Goal: Information Seeking & Learning: Learn about a topic

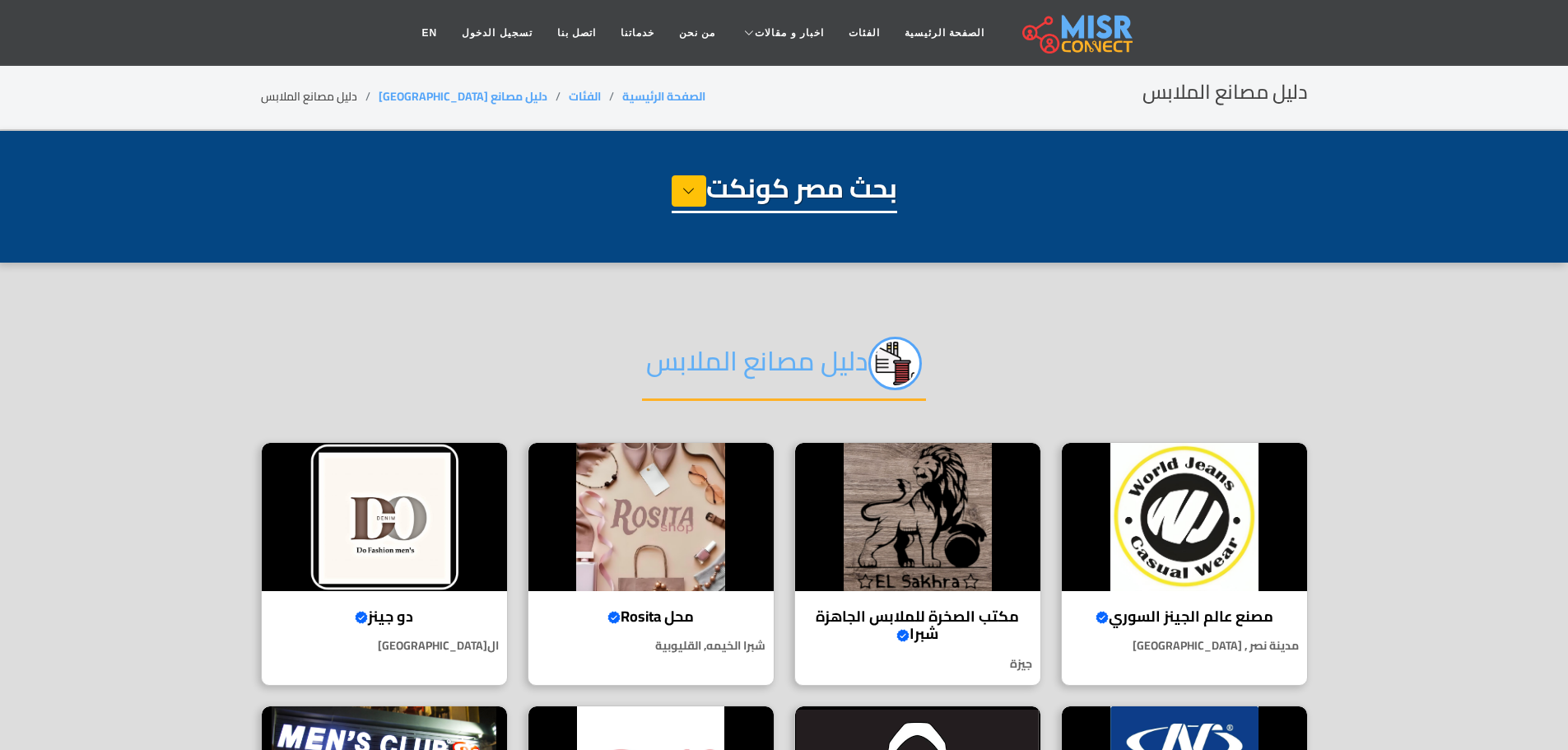
select select "**********"
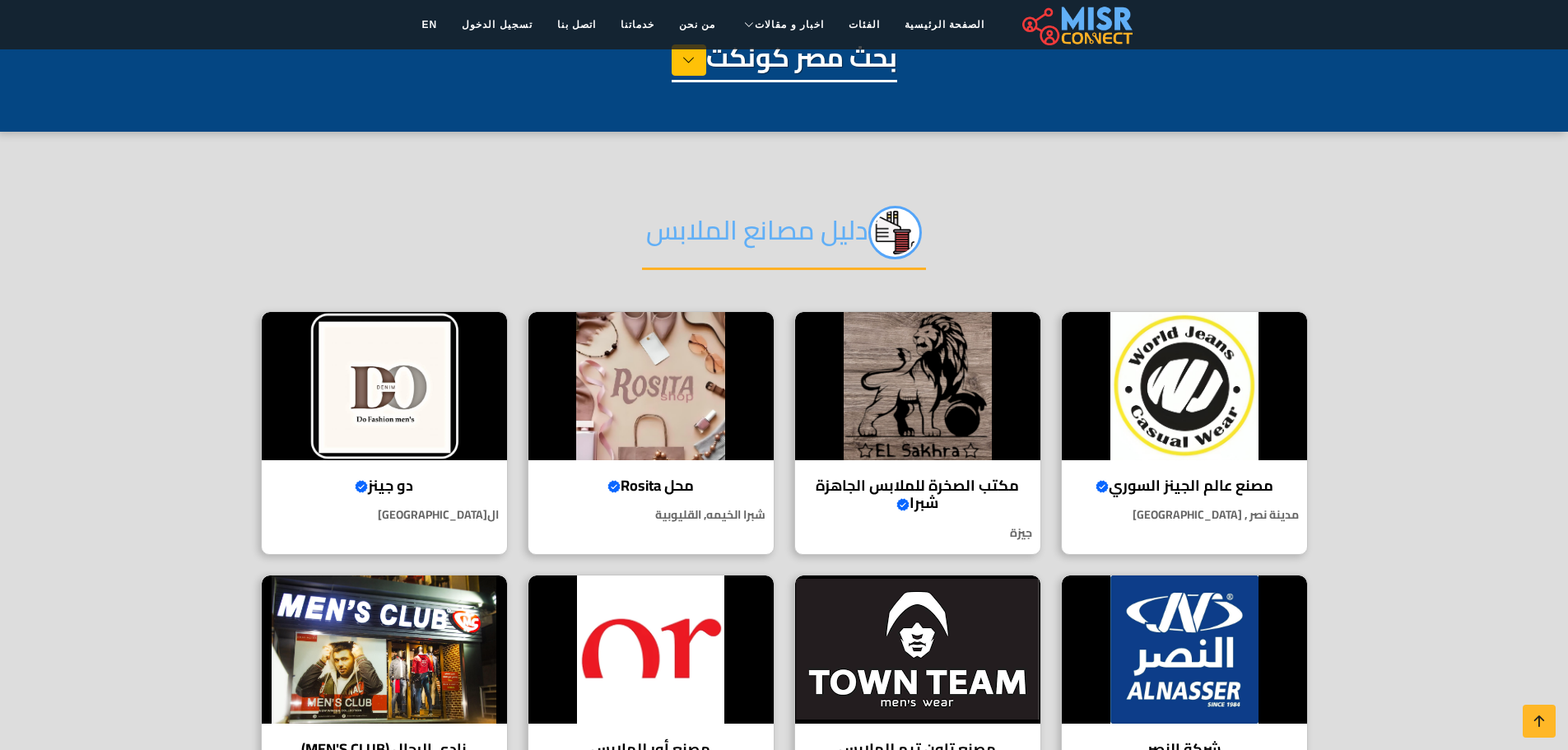
scroll to position [132, 0]
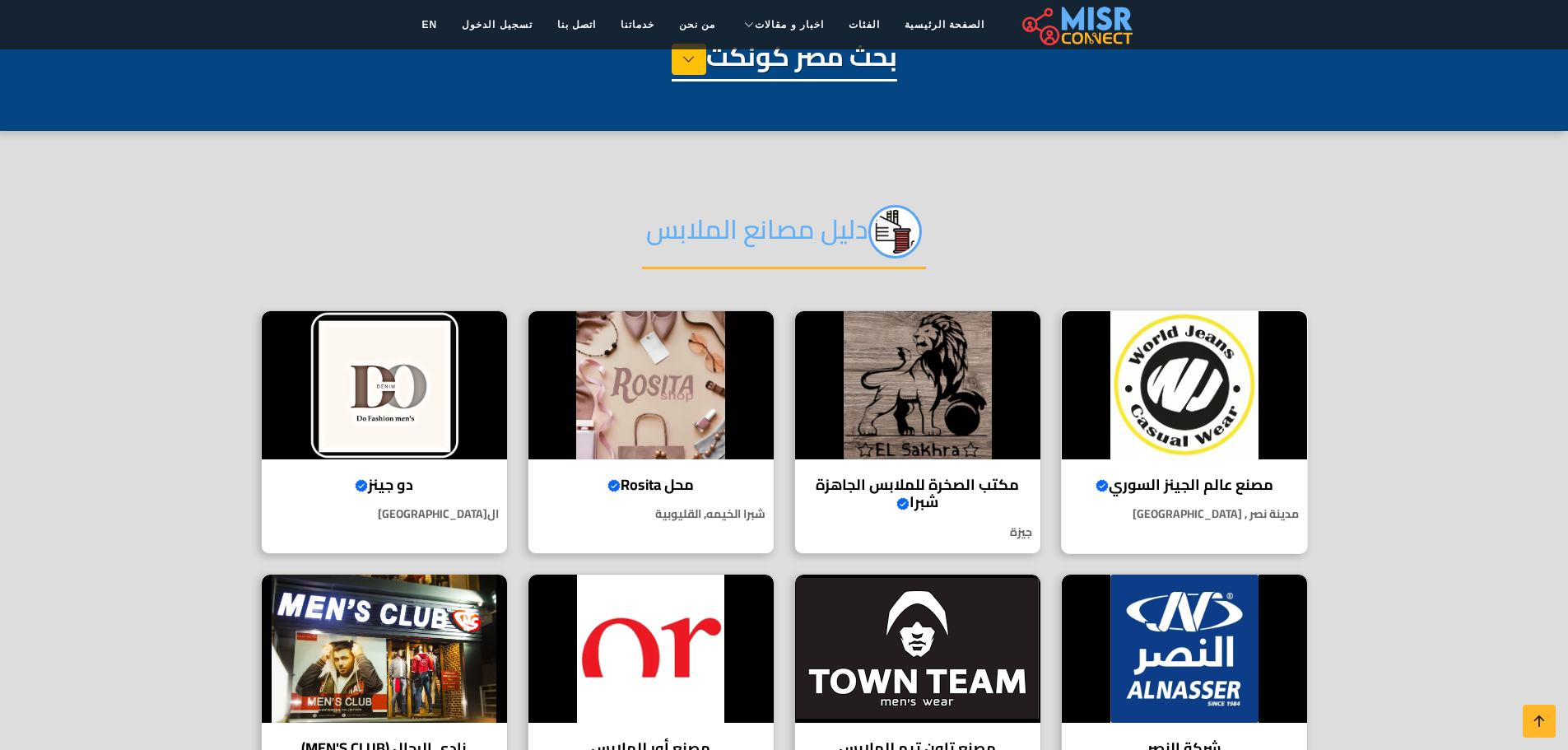
click at [1188, 378] on img at bounding box center [1184, 385] width 245 height 148
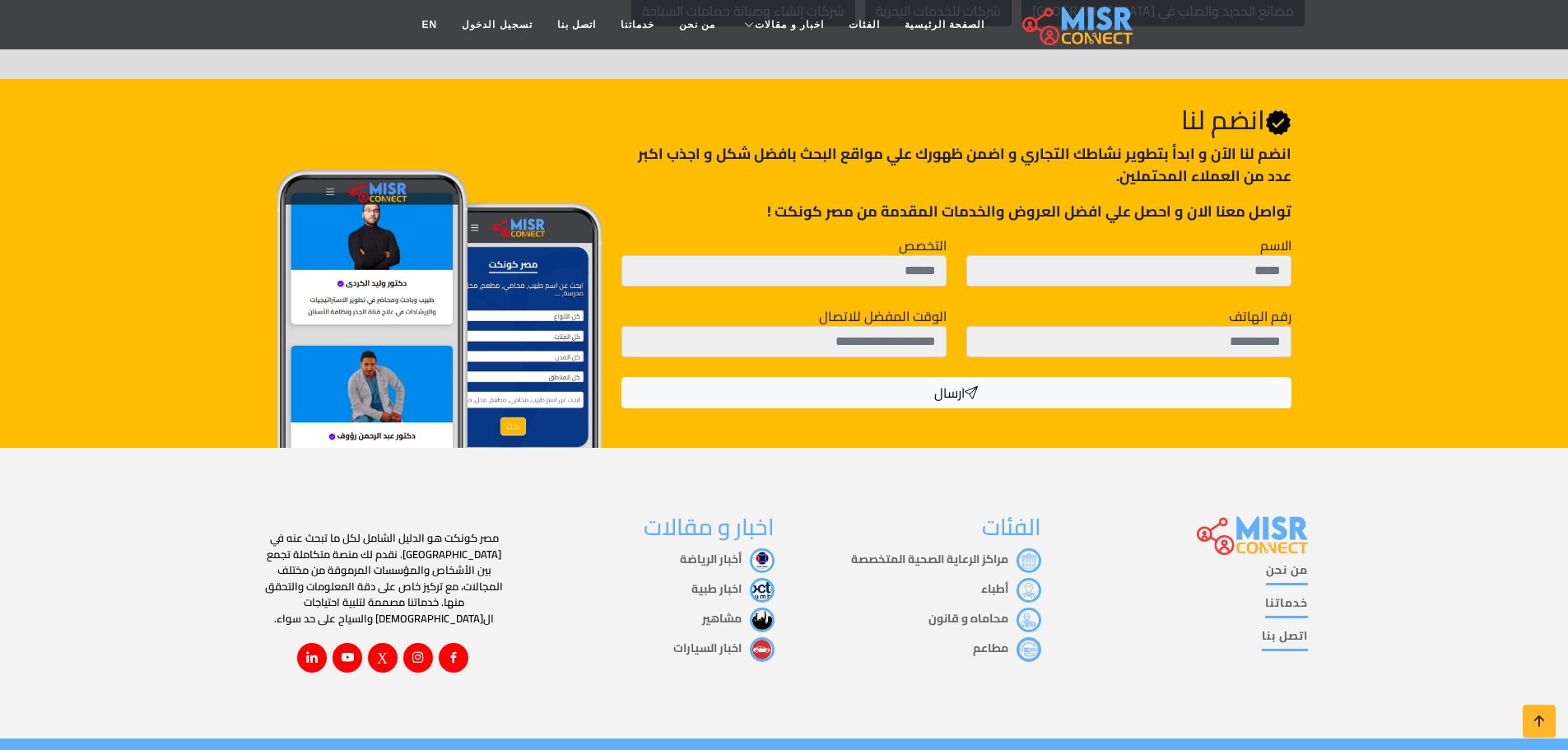
scroll to position [6726, 0]
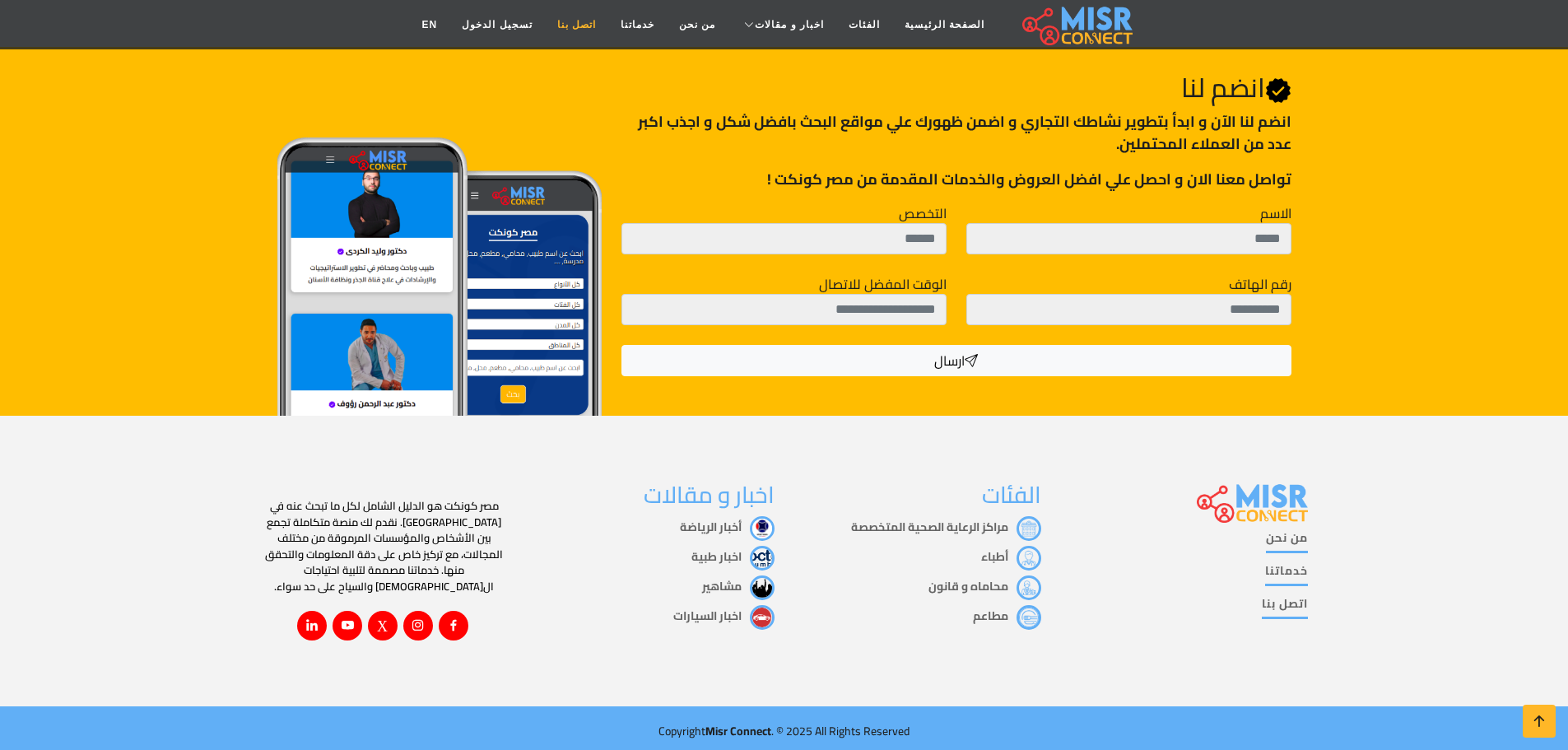
click at [580, 26] on link "اتصل بنا" at bounding box center [576, 25] width 63 height 31
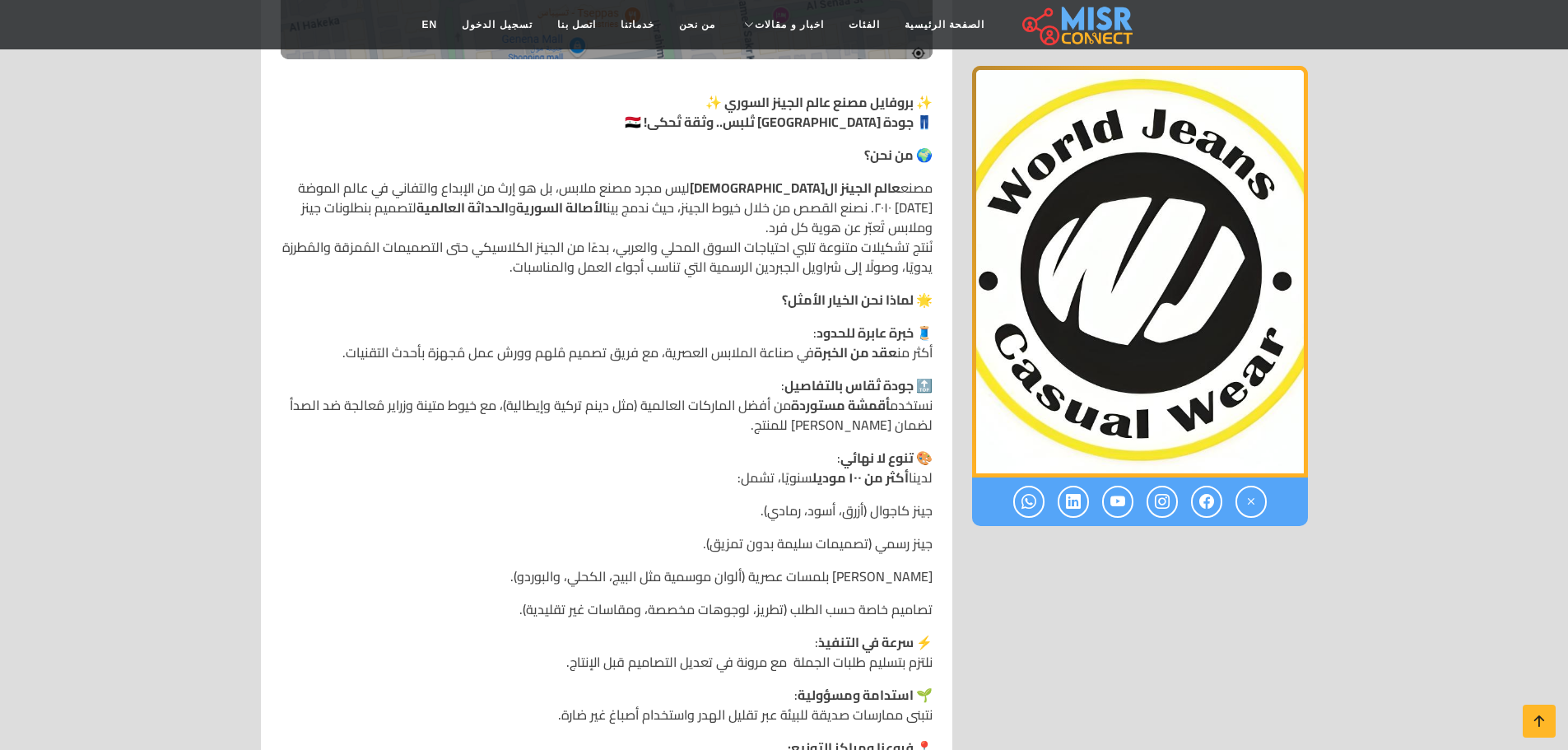
scroll to position [225, 0]
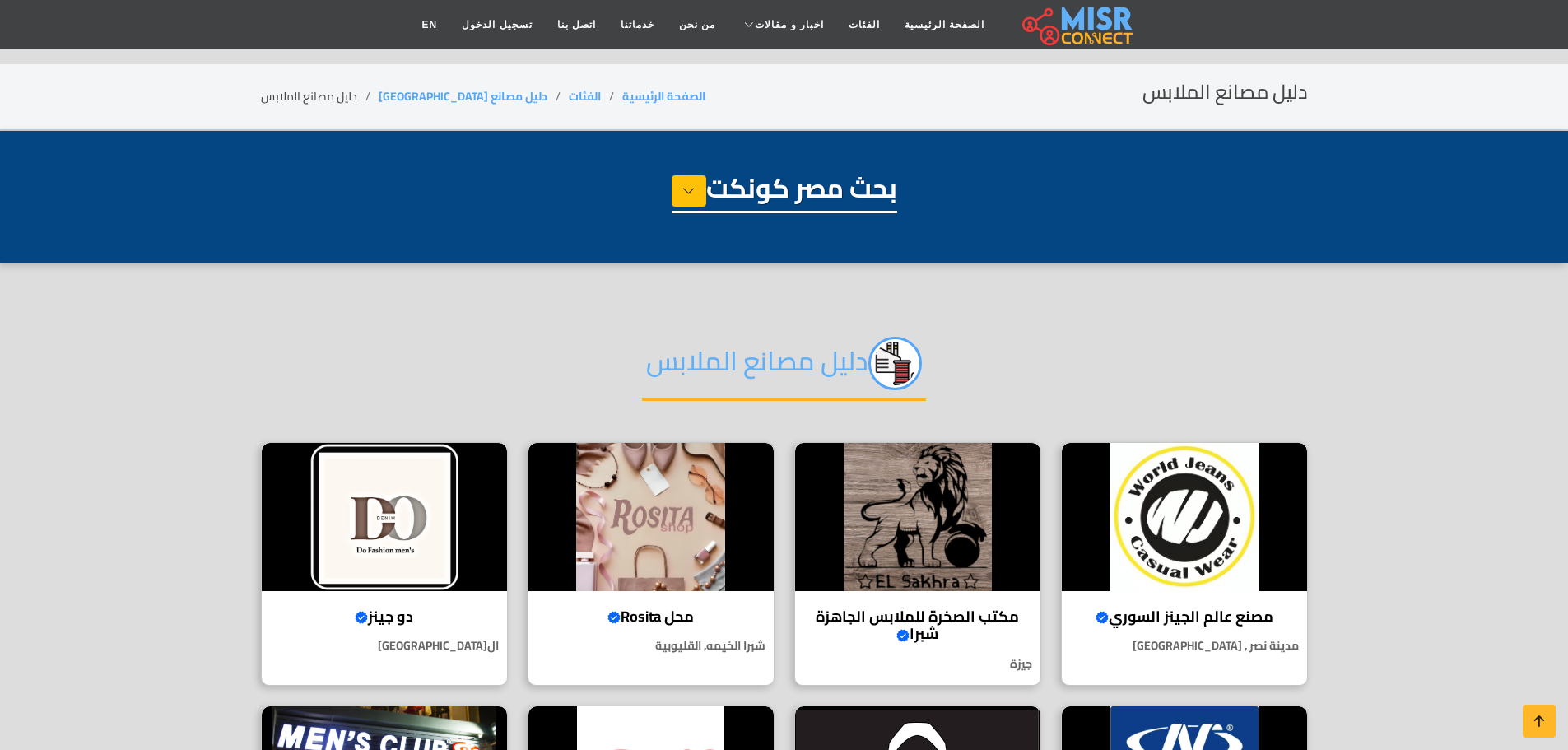
select select "**********"
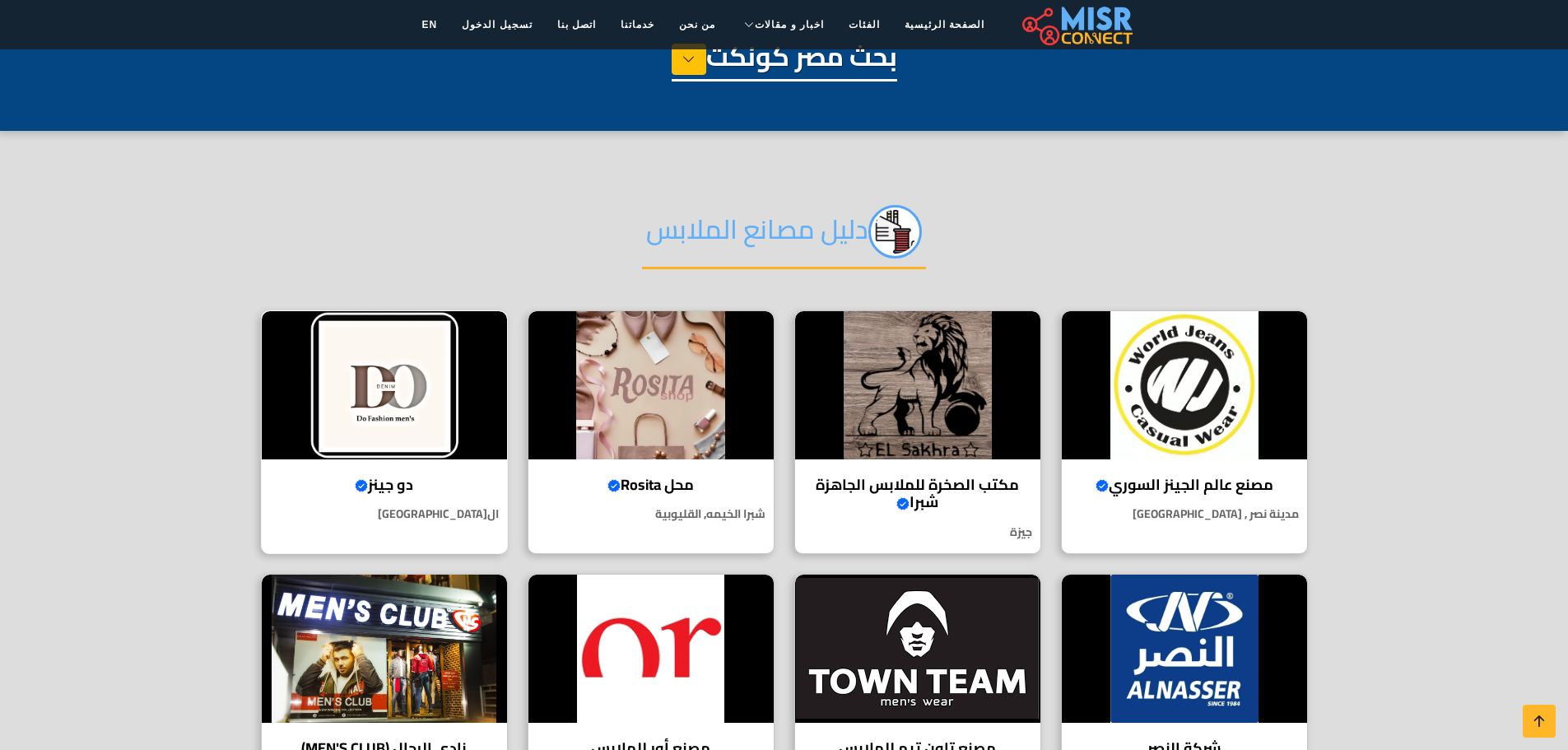
click at [390, 386] on img at bounding box center [385, 385] width 245 height 148
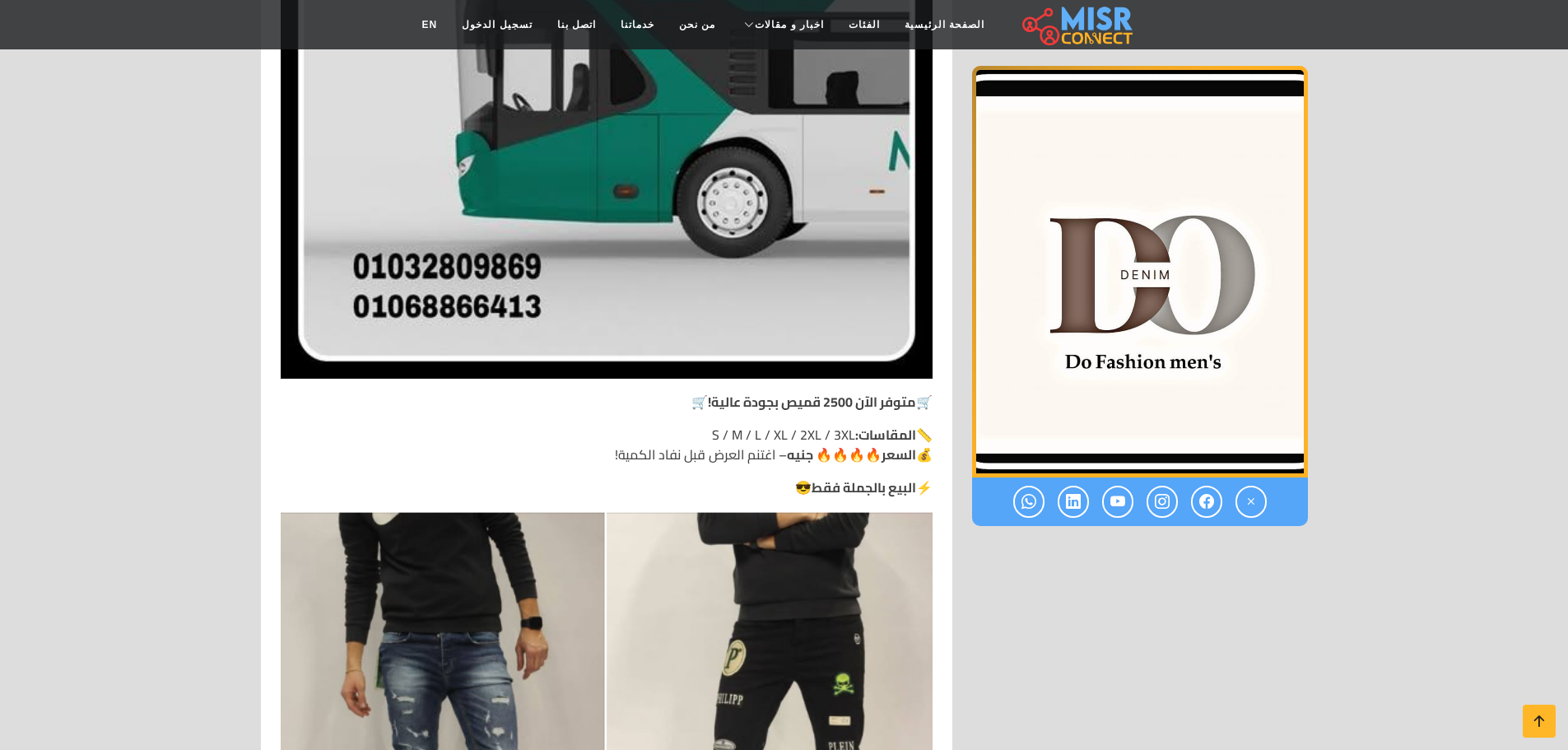
scroll to position [2633, 0]
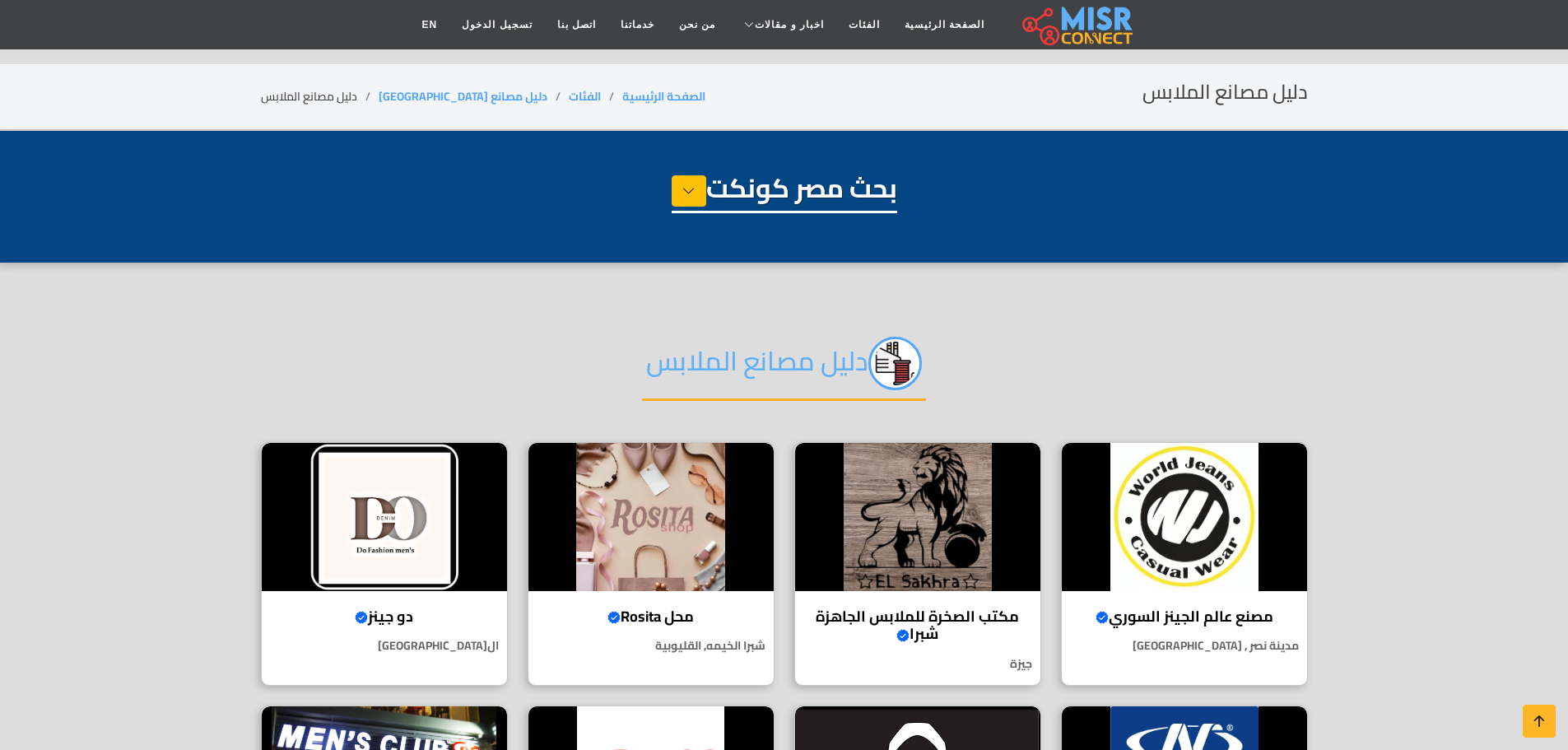
select select "**********"
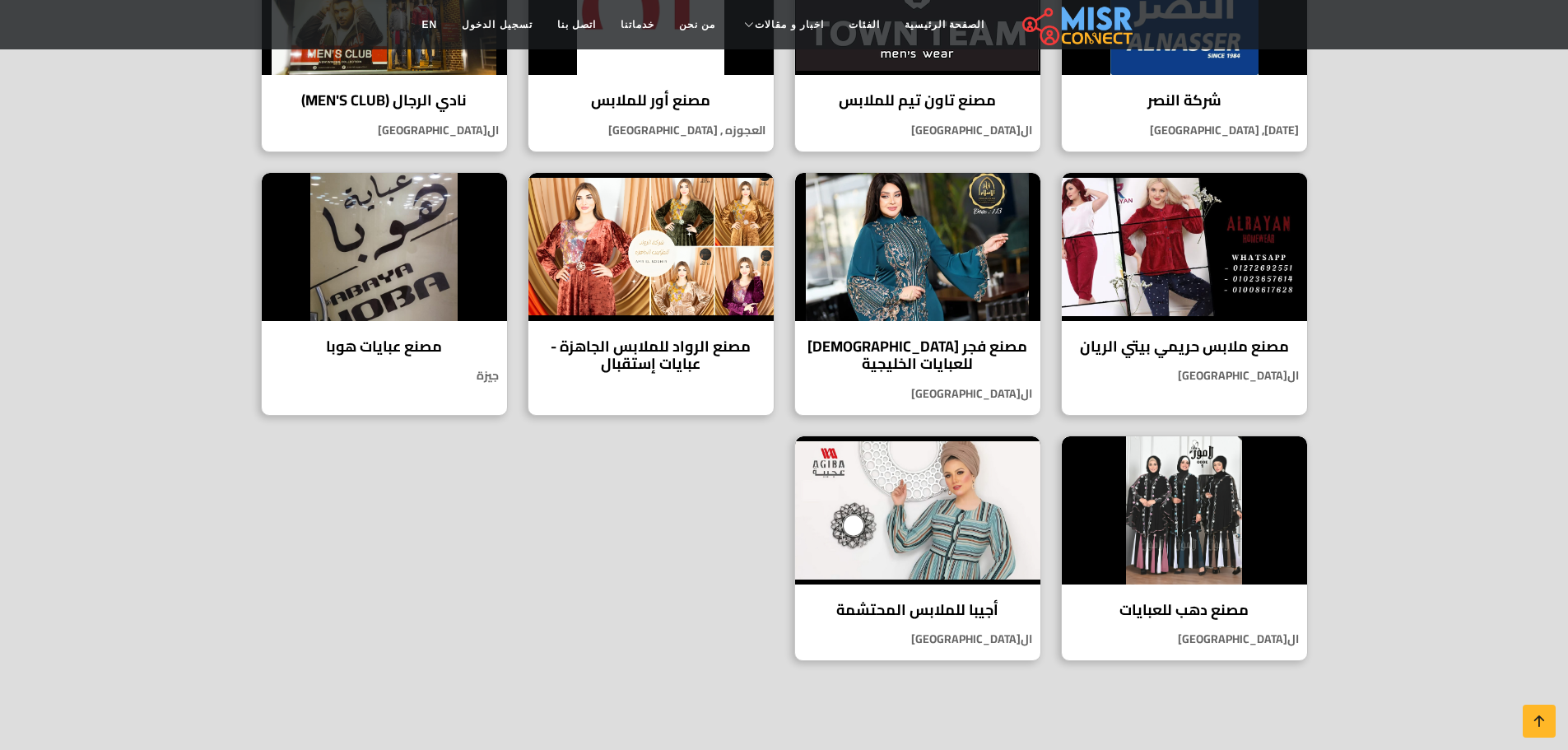
scroll to position [790, 0]
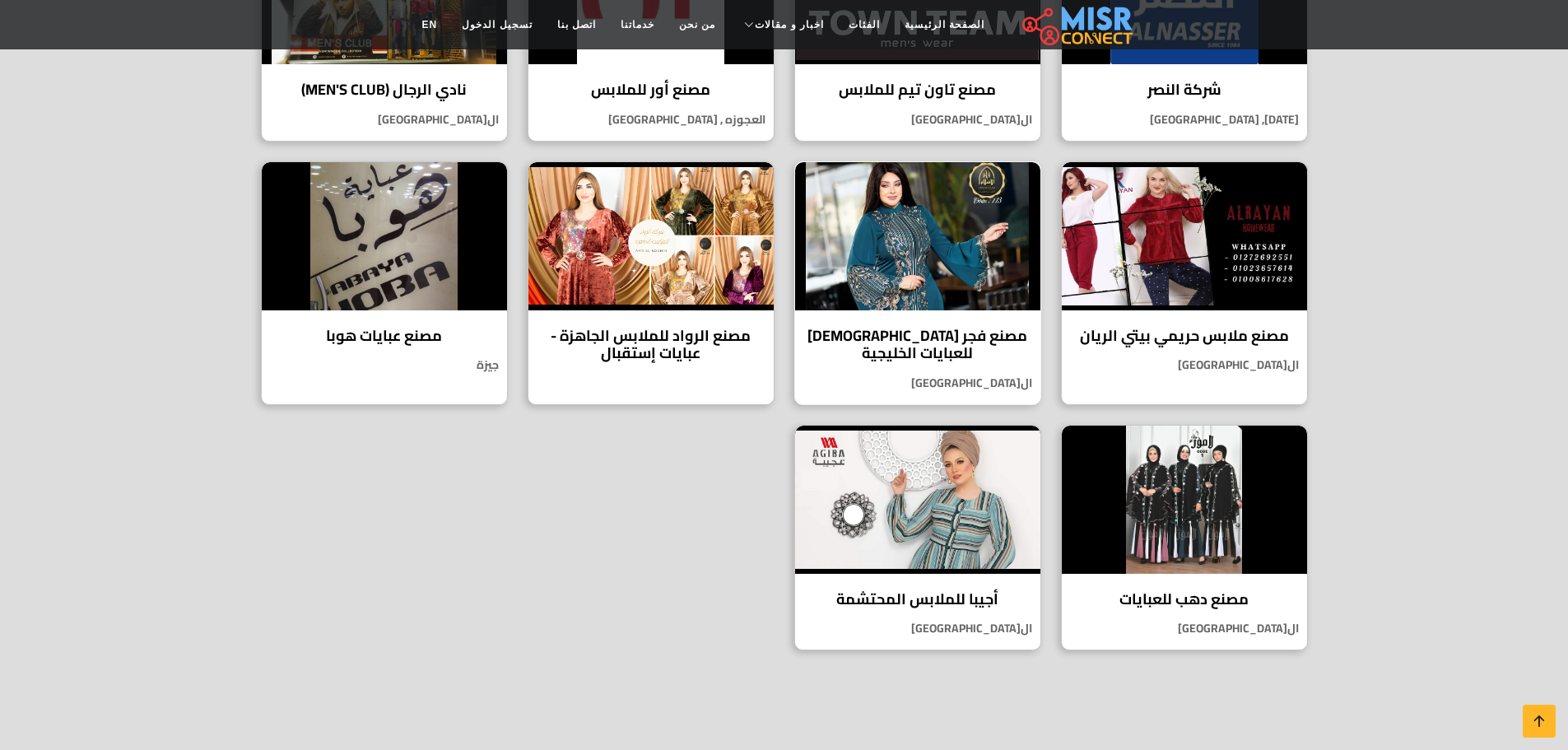
click at [917, 258] on img at bounding box center [917, 236] width 245 height 148
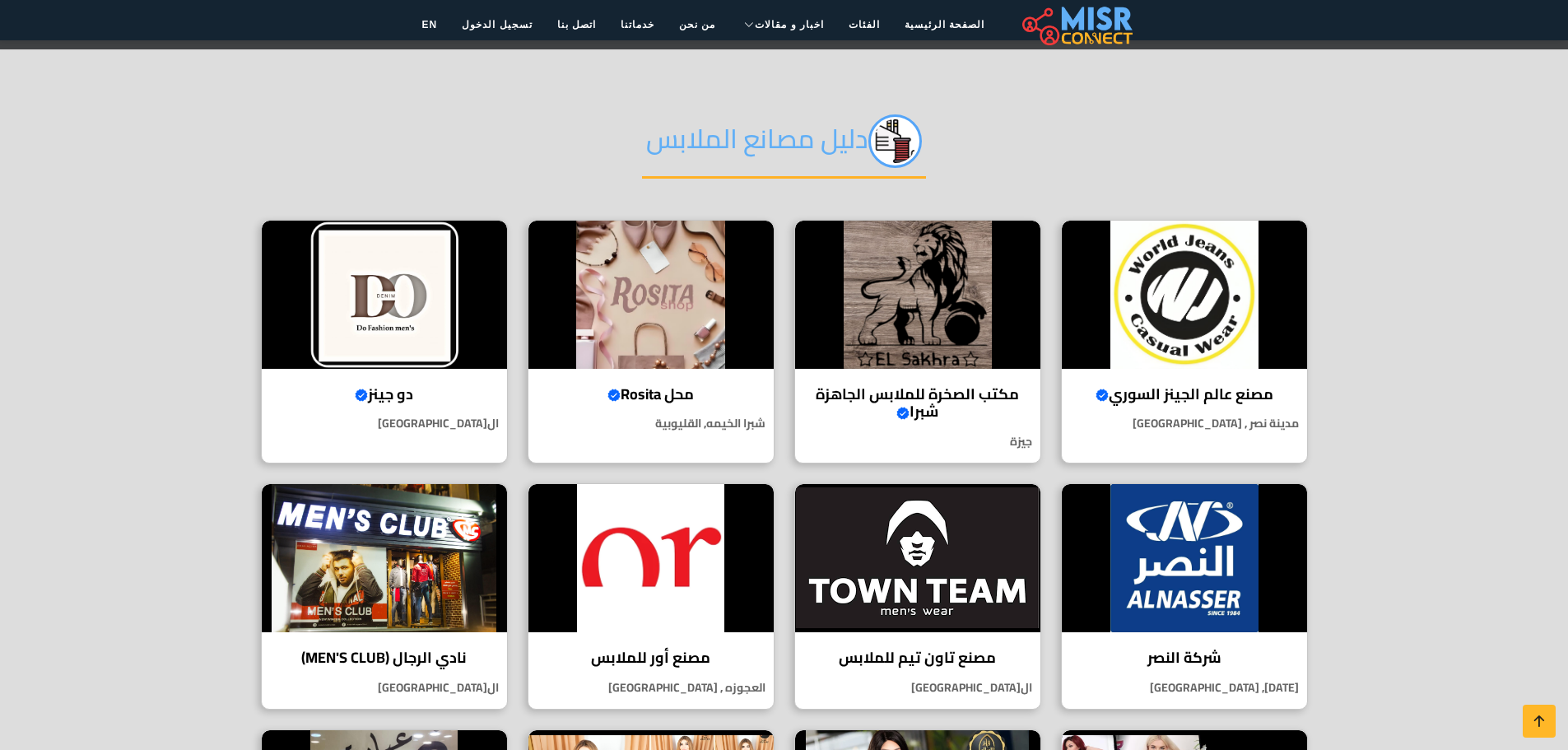
scroll to position [197, 0]
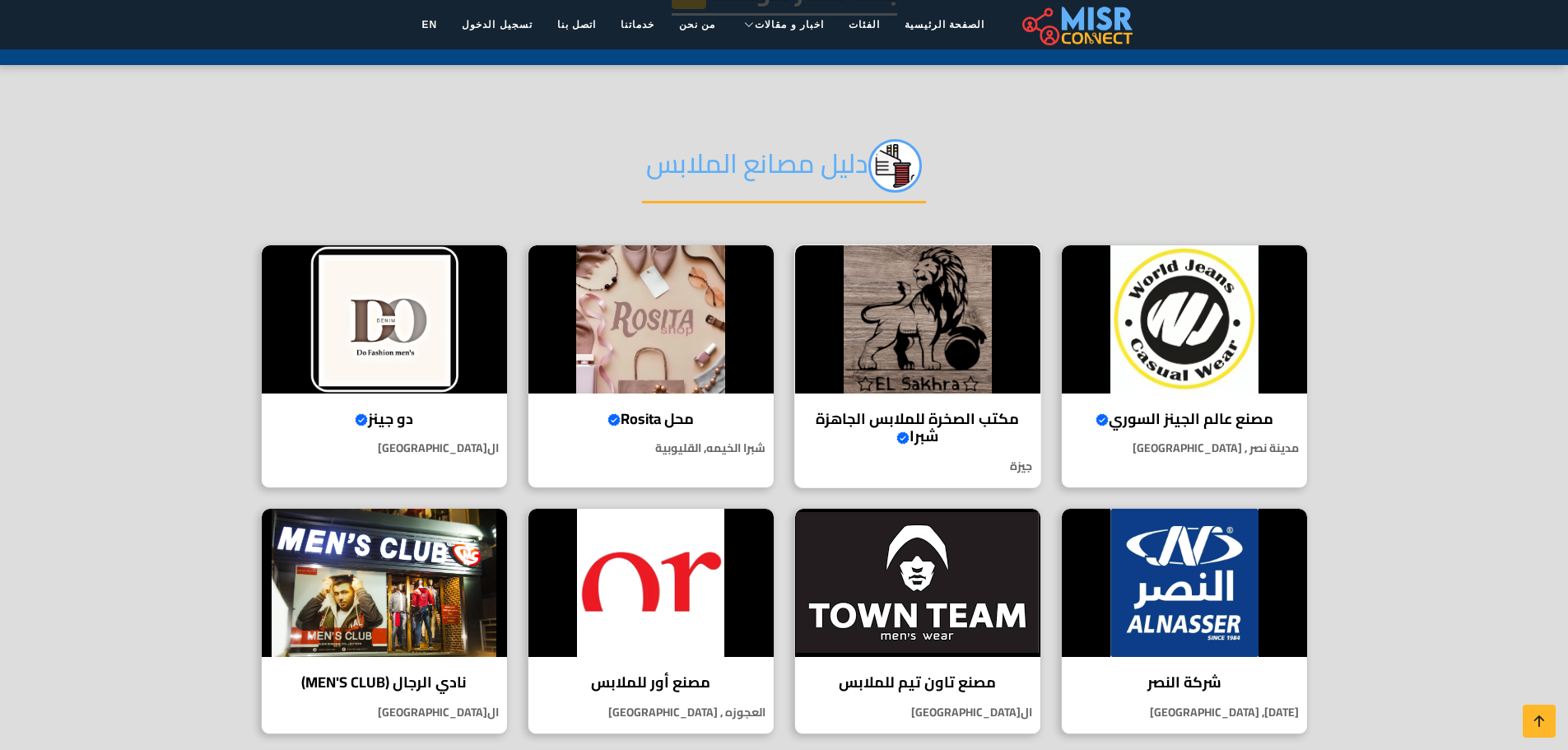
click at [923, 331] on img at bounding box center [917, 319] width 245 height 148
click at [632, 621] on img at bounding box center [651, 583] width 245 height 148
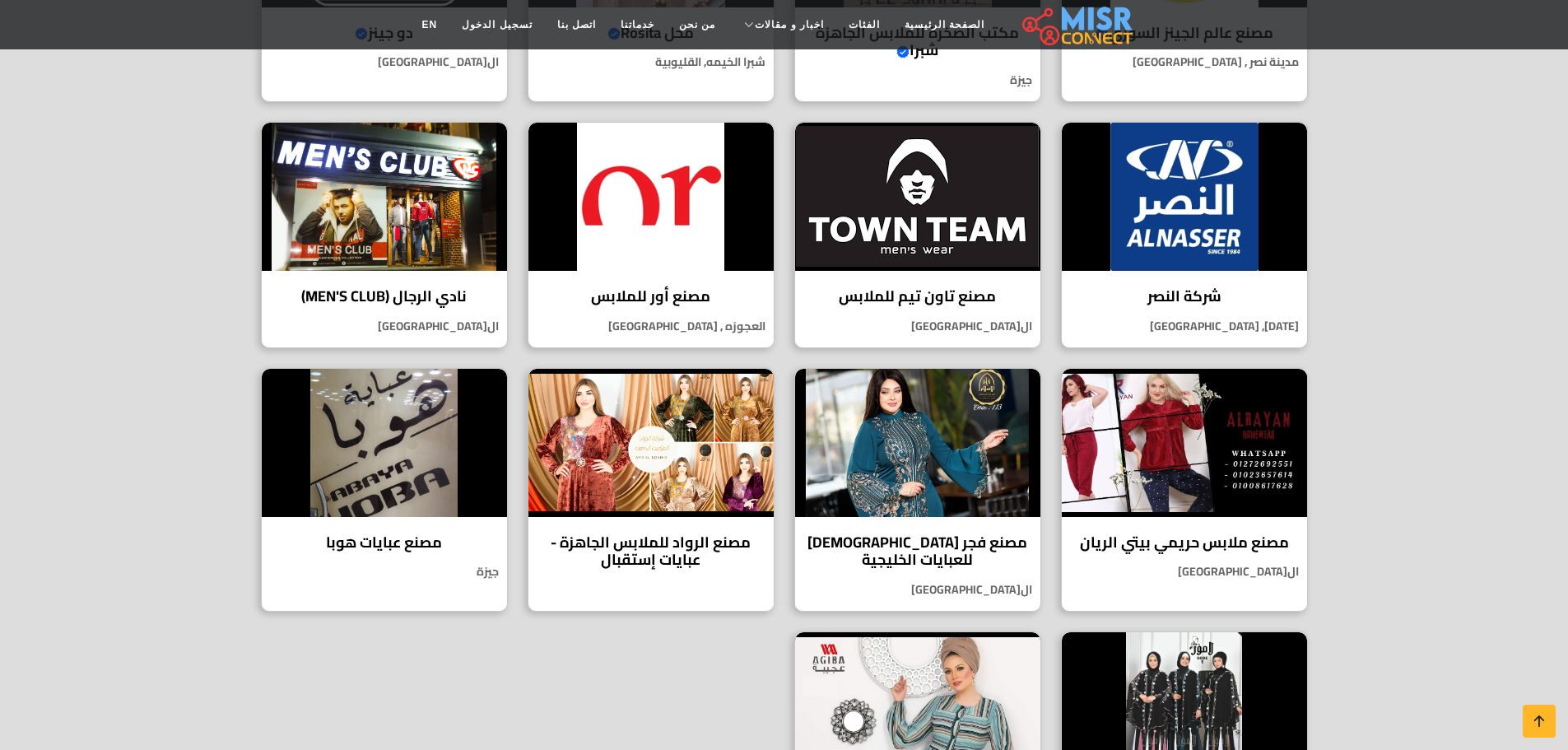
scroll to position [593, 0]
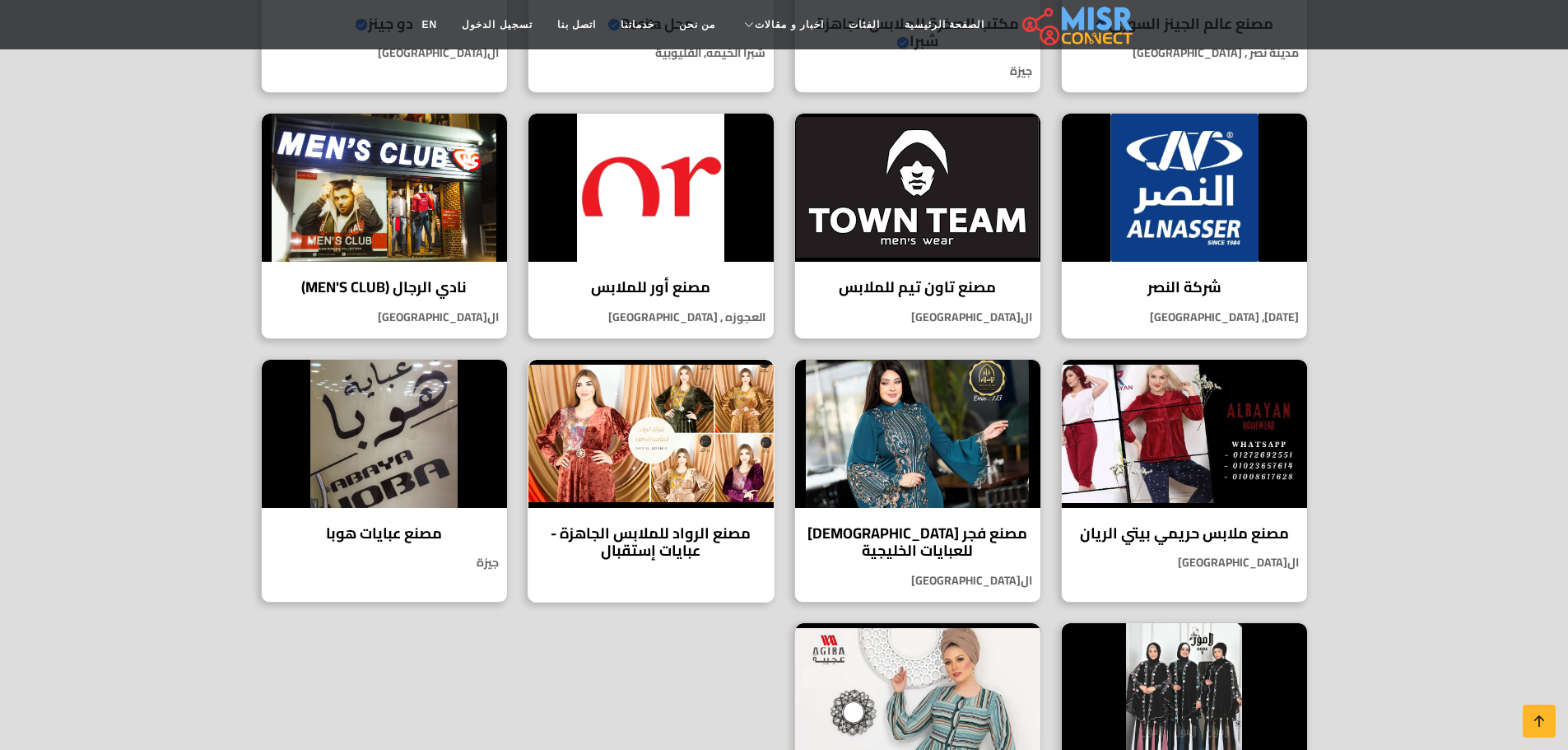
click at [655, 446] on img at bounding box center [651, 433] width 245 height 148
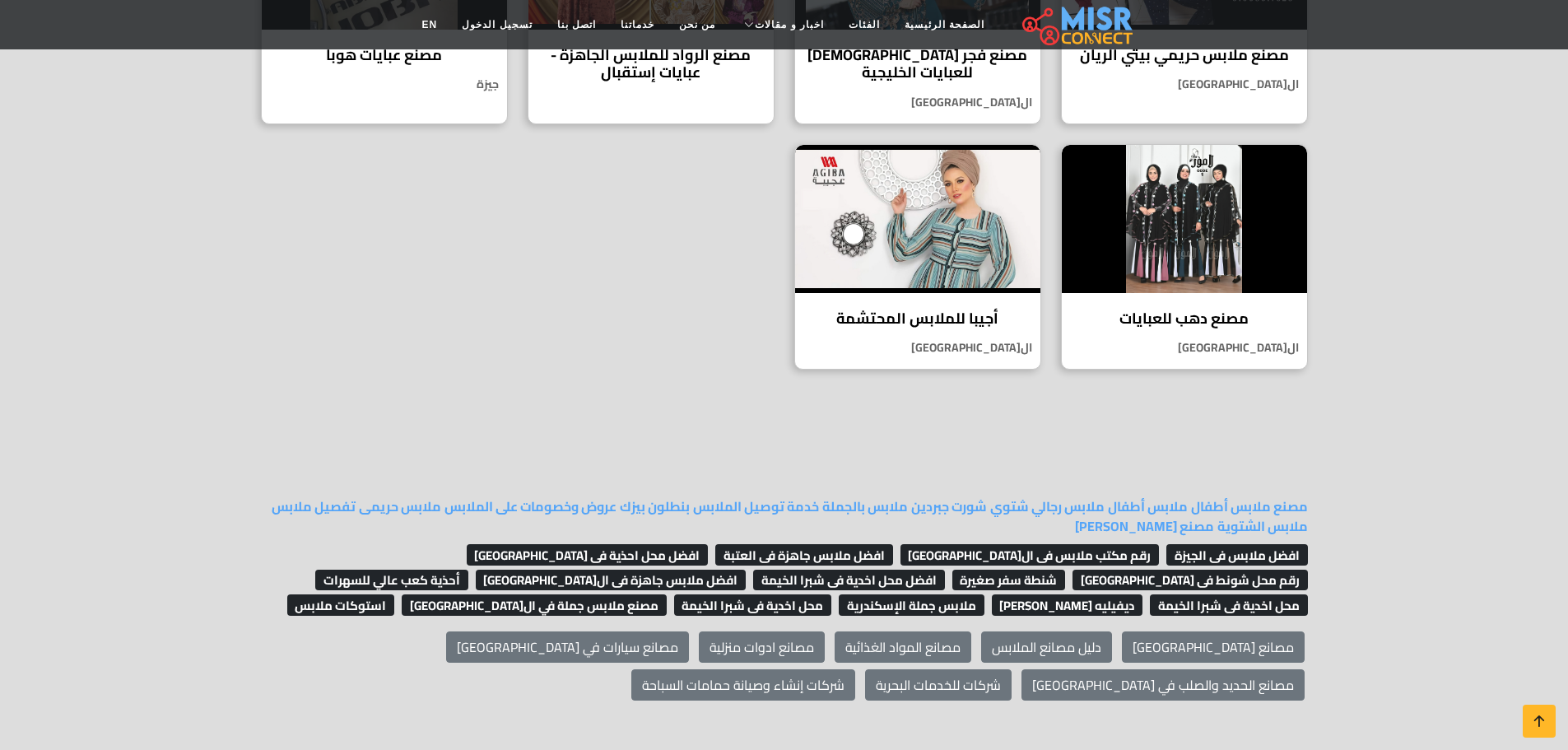
scroll to position [1086, 0]
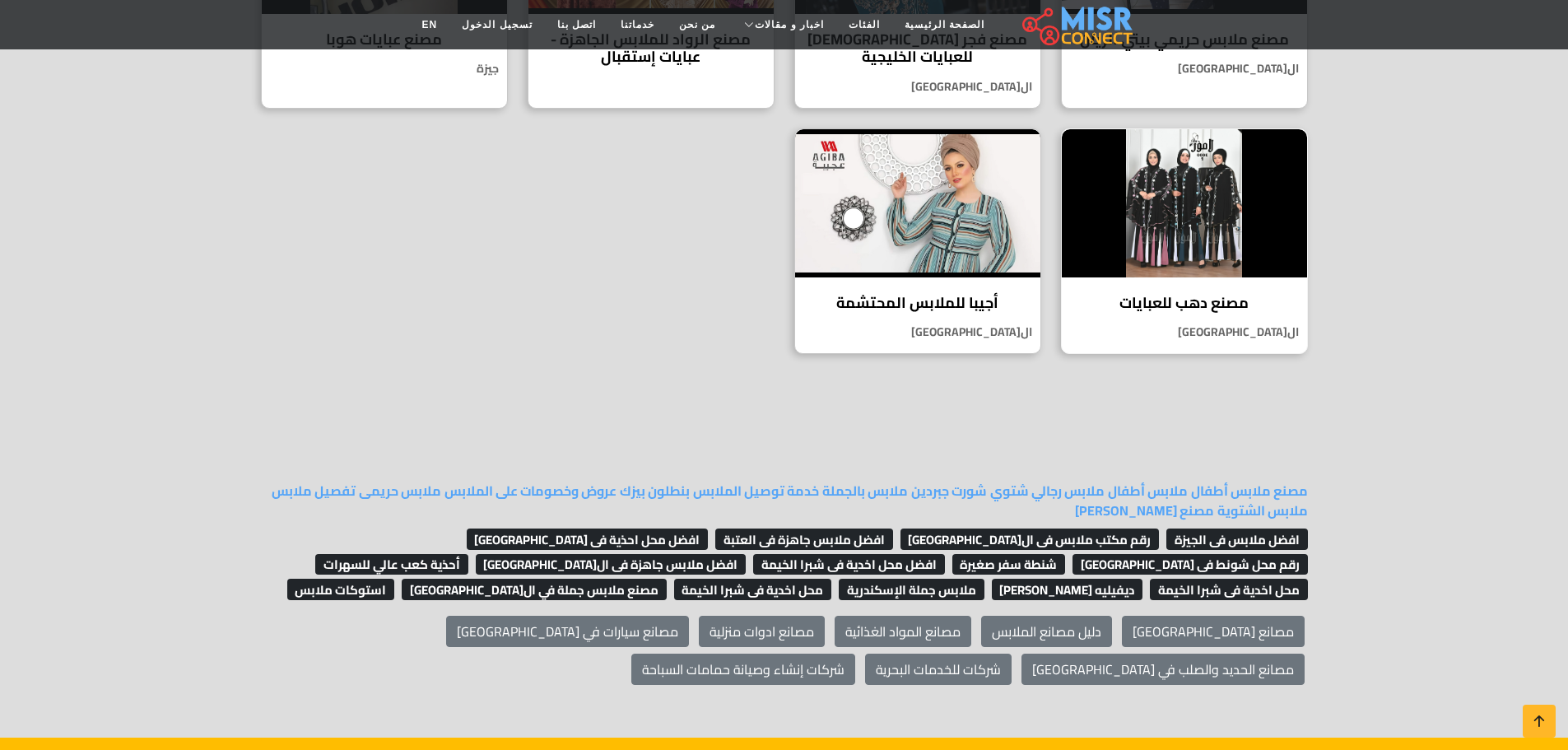
click at [1173, 215] on img at bounding box center [1184, 203] width 245 height 148
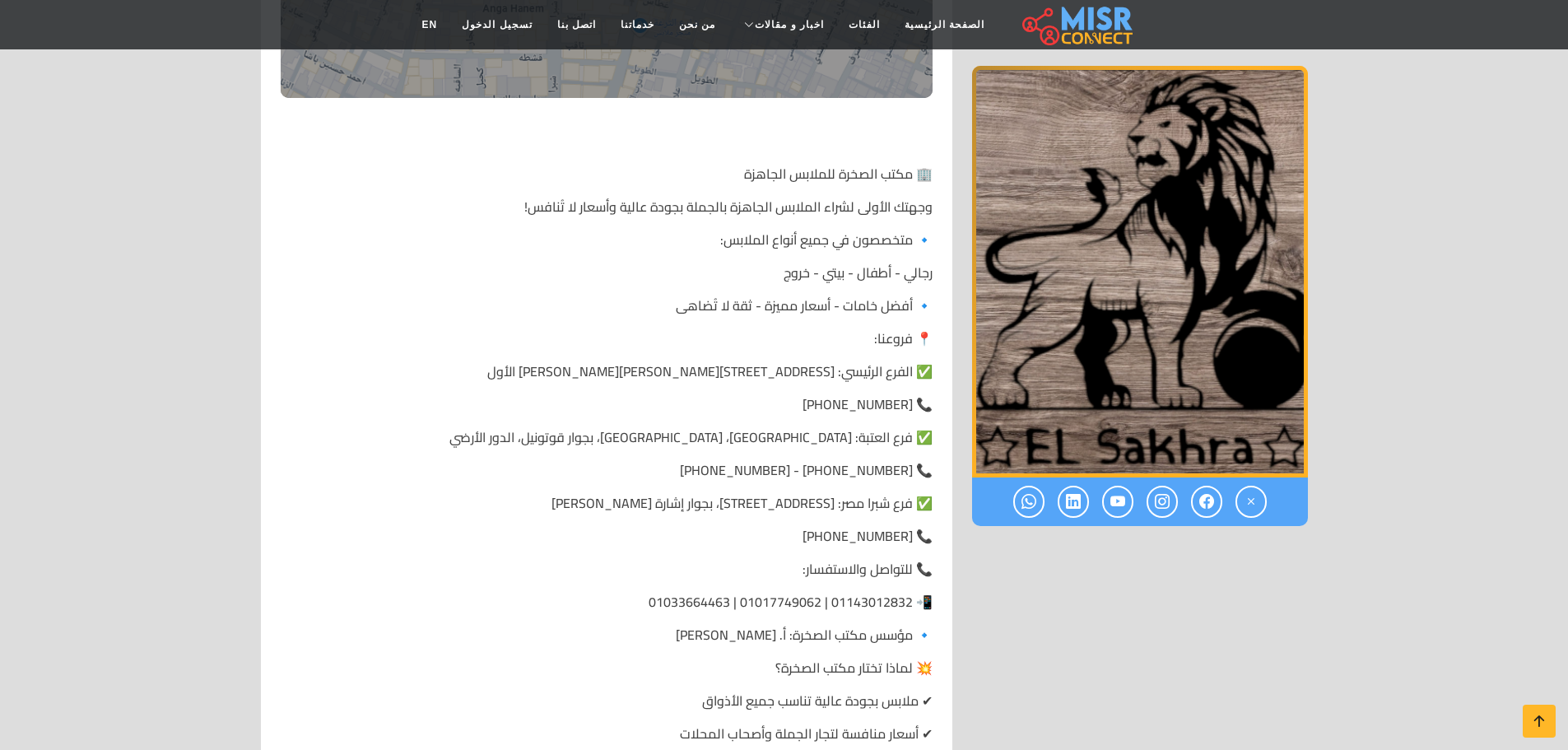
scroll to position [55, 0]
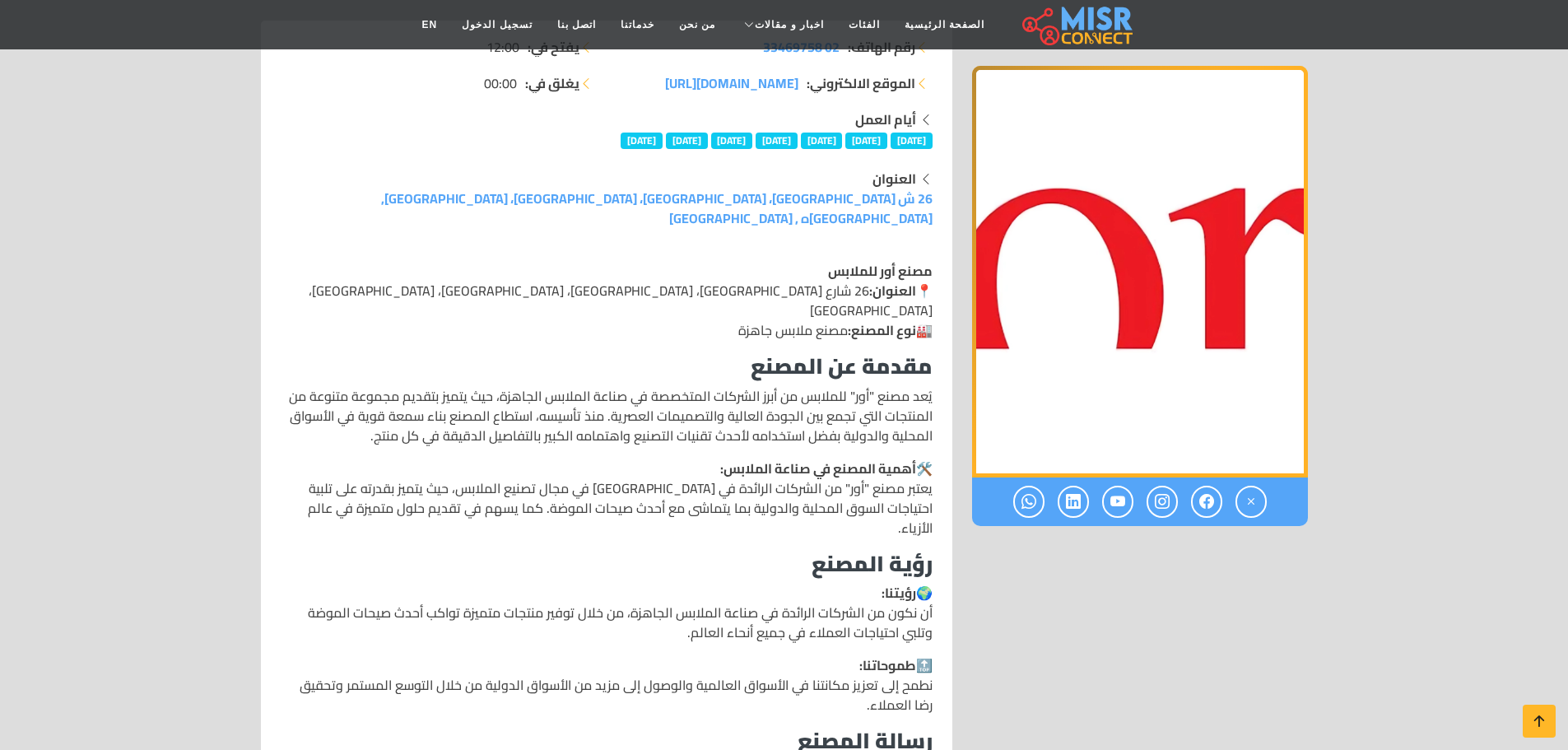
scroll to position [70, 0]
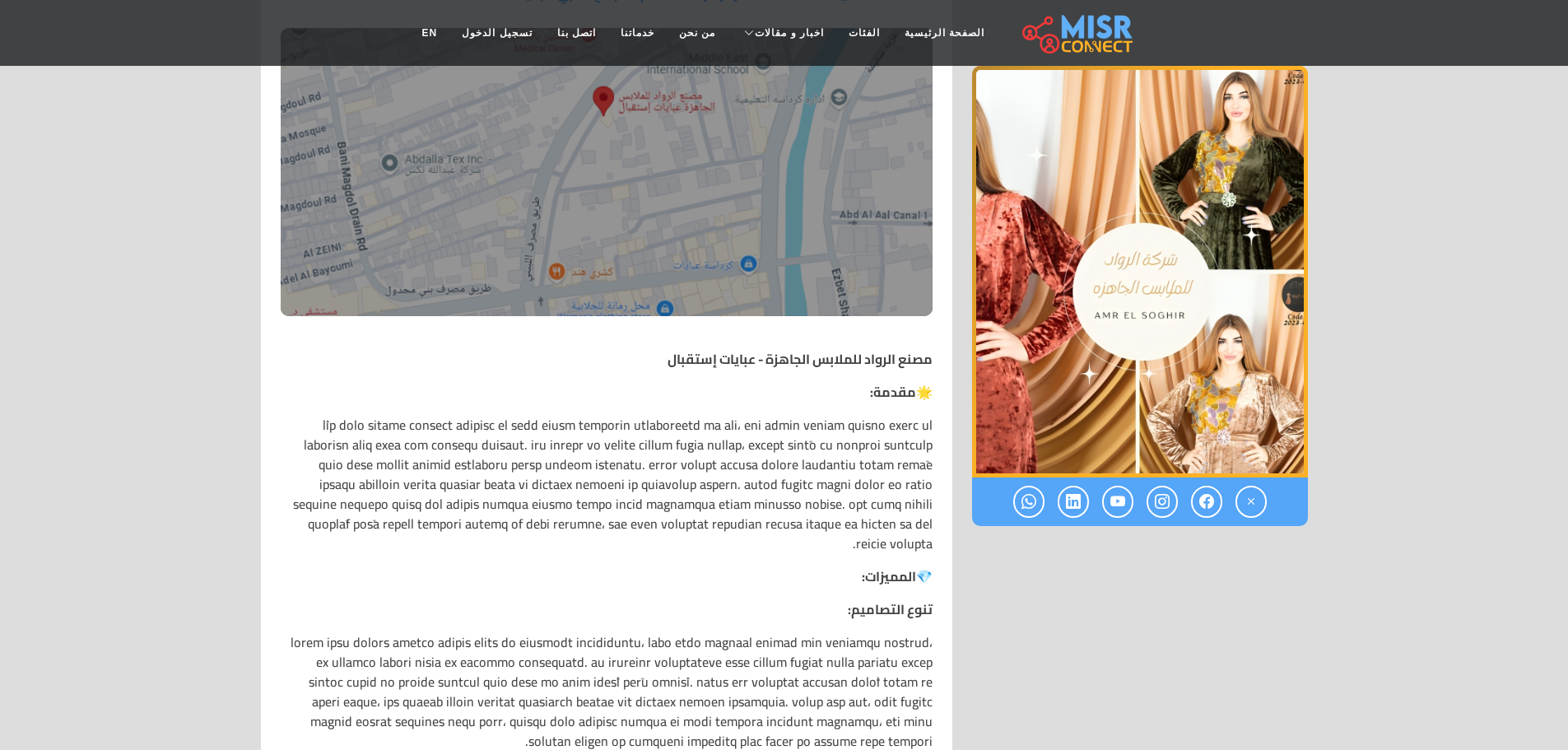
scroll to position [51, 0]
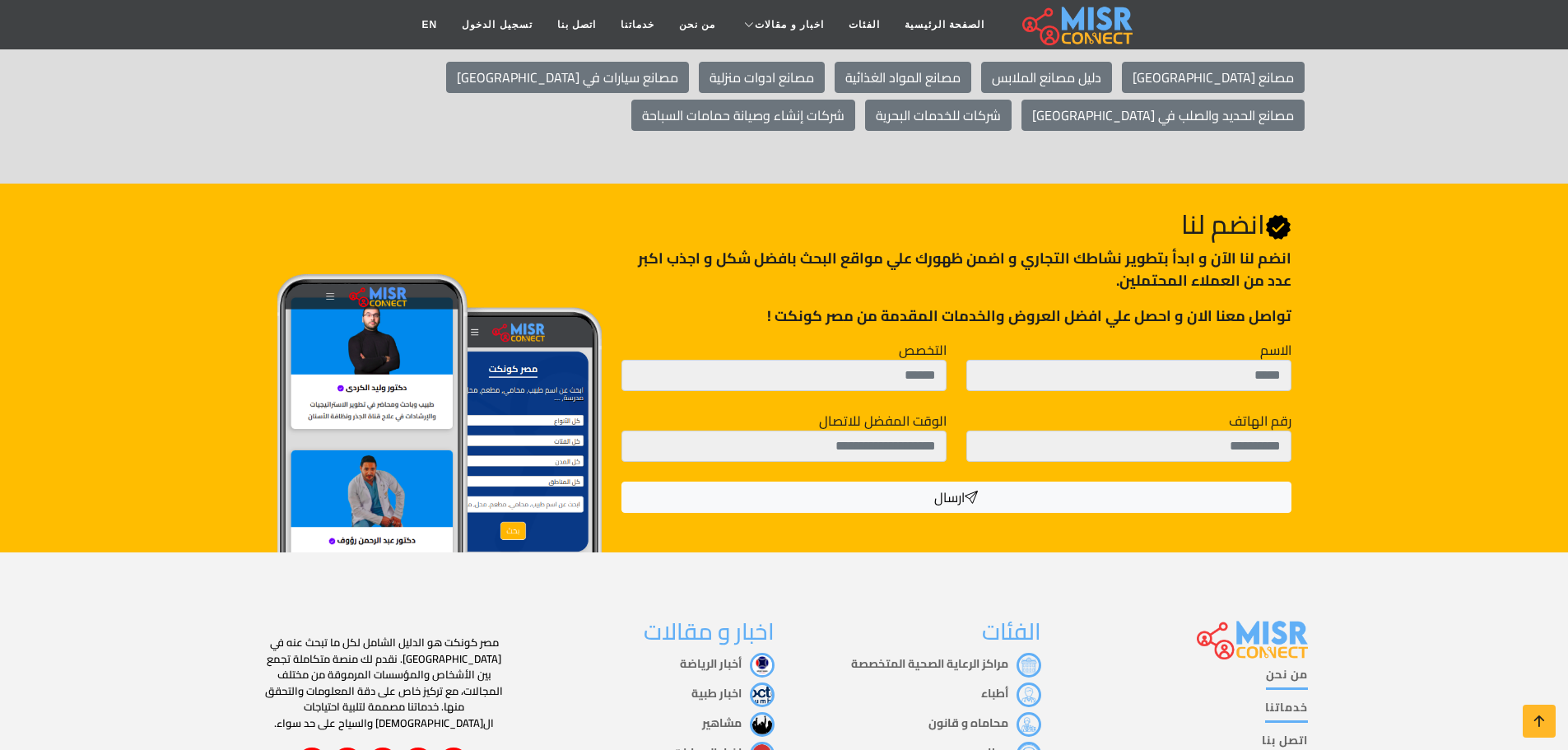
scroll to position [4010, 0]
